Goal: Task Accomplishment & Management: Use online tool/utility

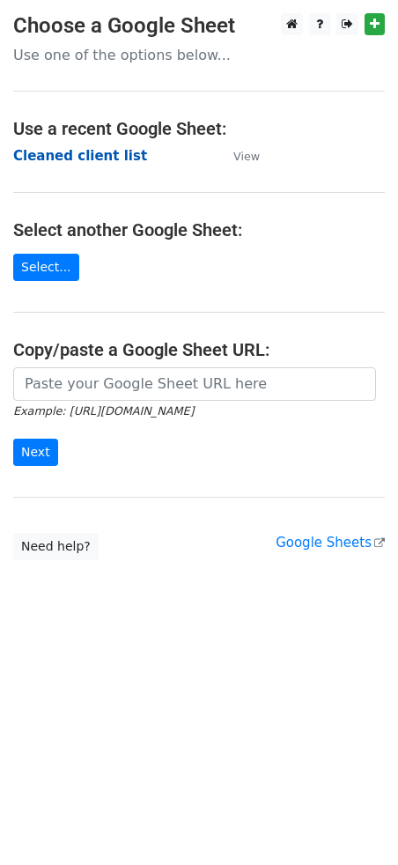
click at [85, 155] on strong "Cleaned client list" at bounding box center [80, 156] width 134 height 16
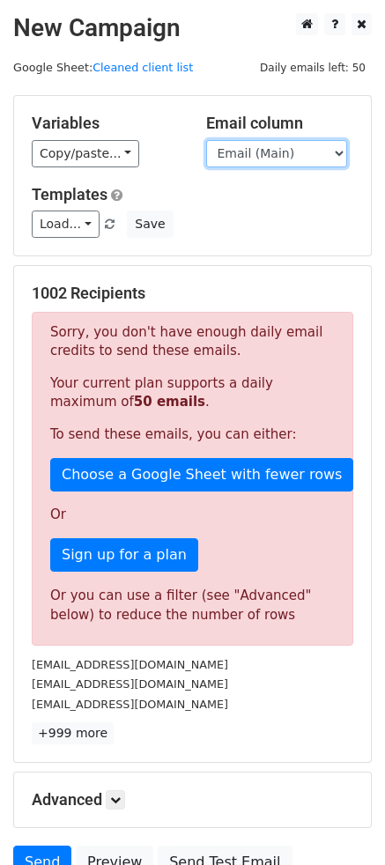
click at [256, 156] on select "Email (Main) Email (Secondary) Day 1 Day 2 Day 3 Day 4 Day 5" at bounding box center [276, 153] width 141 height 27
select select "Day 2"
click at [206, 140] on select "Email (Main) Email (Secondary) Day 1 Day 2 Day 3 Day 4 Day 5" at bounding box center [276, 153] width 141 height 27
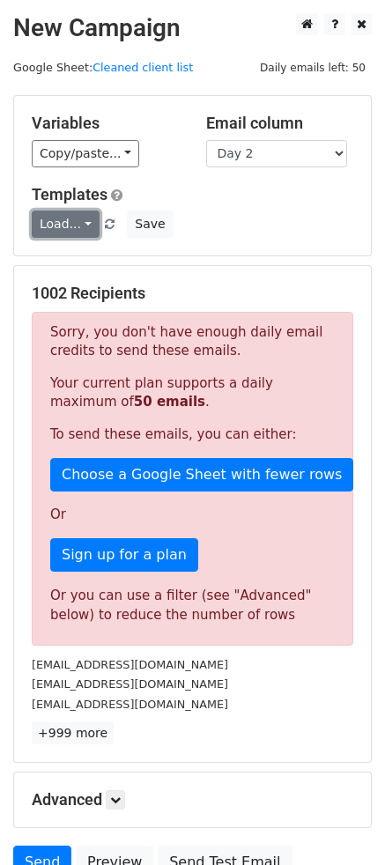
click at [58, 219] on link "Load..." at bounding box center [66, 224] width 68 height 27
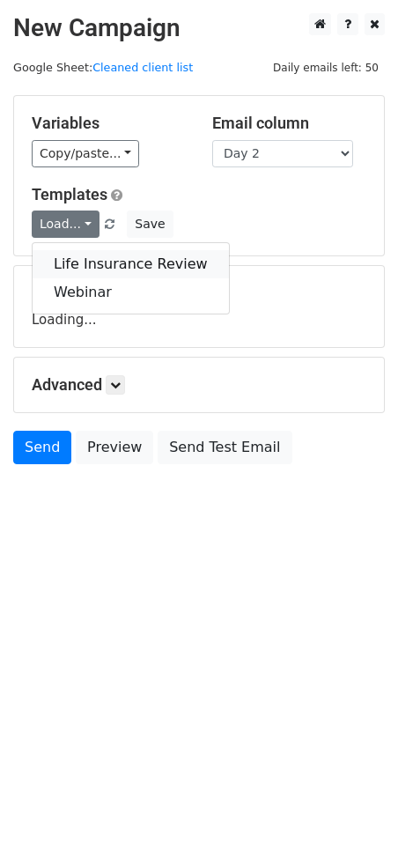
click at [84, 266] on link "Life Insurance Review" at bounding box center [131, 264] width 197 height 28
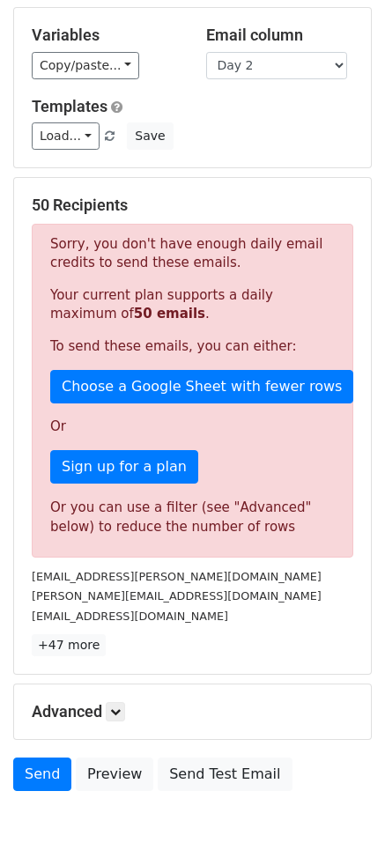
scroll to position [164, 0]
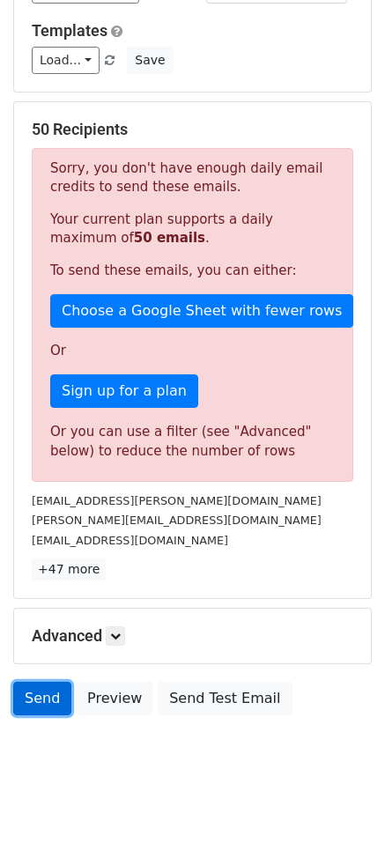
click at [44, 705] on link "Send" at bounding box center [42, 698] width 58 height 33
